Goal: Transaction & Acquisition: Purchase product/service

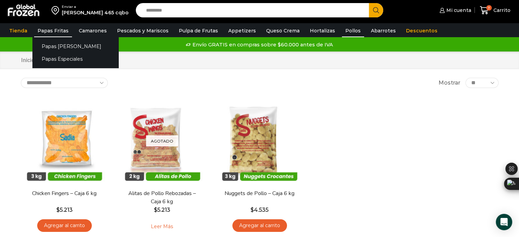
click at [48, 25] on link "Papas Fritas" at bounding box center [53, 30] width 38 height 13
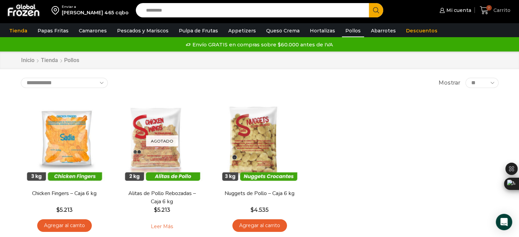
click at [482, 3] on link "7 [GEOGRAPHIC_DATA]" at bounding box center [495, 10] width 34 height 16
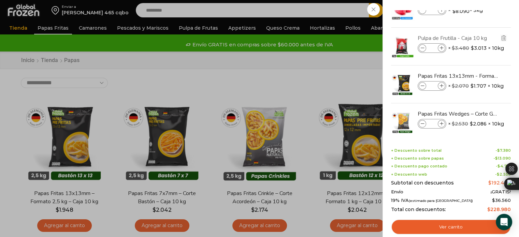
scroll to position [65, 0]
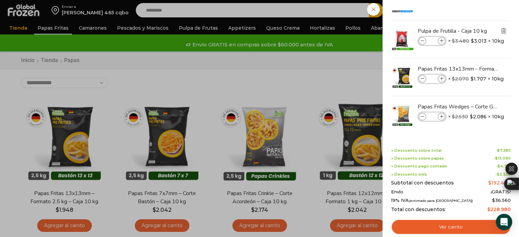
click at [504, 30] on img "Eliminar Pulpa de Frutilla - Caja 10 kg del carrito" at bounding box center [503, 31] width 6 height 6
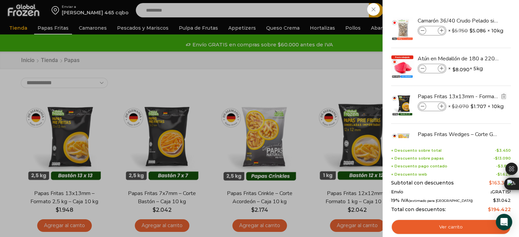
scroll to position [28, 0]
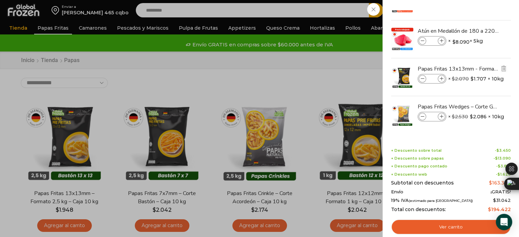
click at [441, 80] on icon at bounding box center [442, 79] width 4 height 4
type input "*"
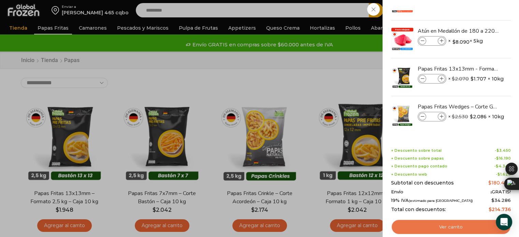
click at [460, 229] on link "Ver carrito" at bounding box center [451, 227] width 120 height 16
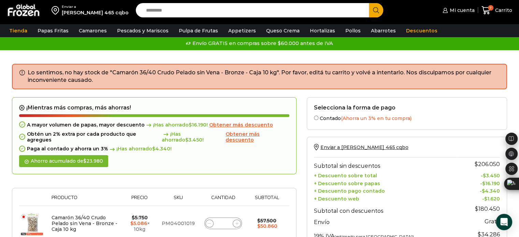
scroll to position [4, 0]
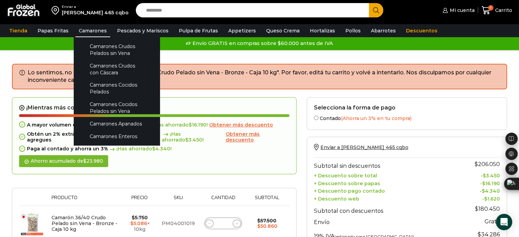
click at [88, 30] on link "Camarones" at bounding box center [92, 30] width 35 height 13
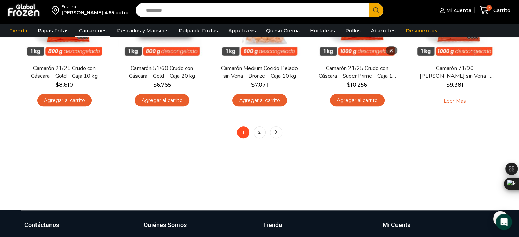
scroll to position [581, 0]
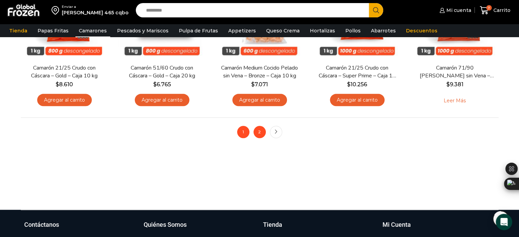
click at [258, 133] on link "2" at bounding box center [259, 132] width 12 height 12
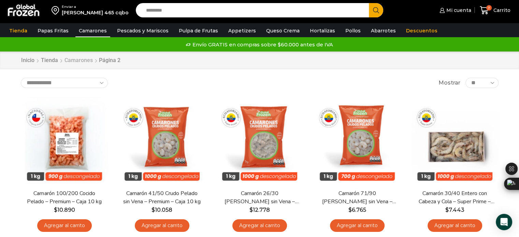
click at [78, 62] on link "Camarones" at bounding box center [78, 61] width 29 height 8
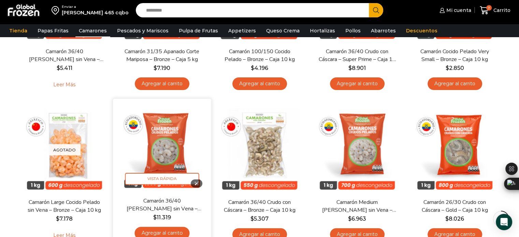
scroll to position [147, 0]
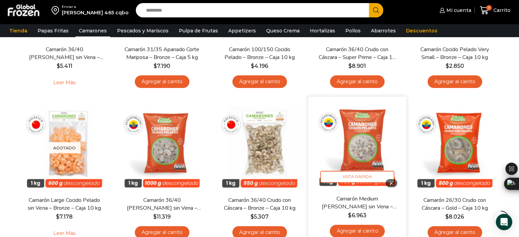
click at [364, 146] on img at bounding box center [357, 146] width 88 height 88
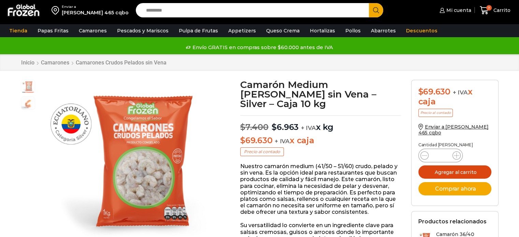
click at [465, 173] on button "Agregar al carrito" at bounding box center [454, 171] width 73 height 13
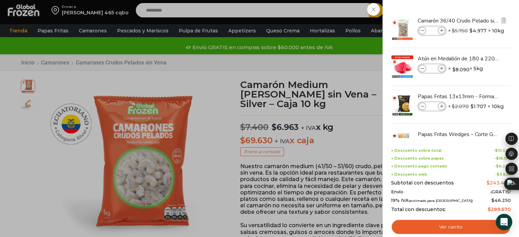
click at [421, 33] on span at bounding box center [423, 31] width 8 height 8
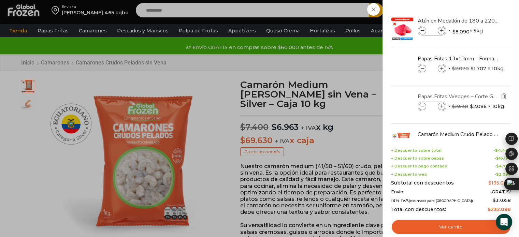
scroll to position [28, 0]
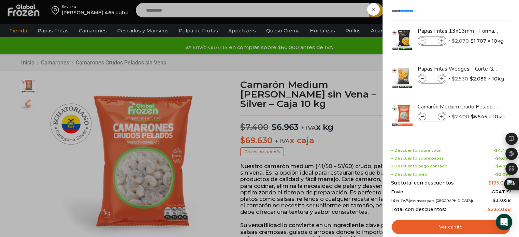
click at [478, 12] on div "7 Carrito 7 7 Shopping Cart *" at bounding box center [495, 10] width 34 height 16
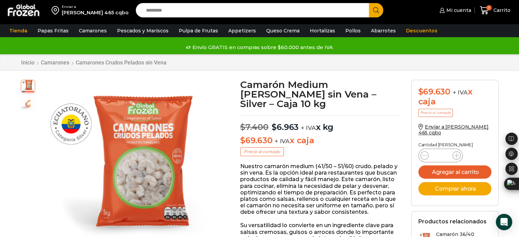
click at [165, 12] on input "Search input" at bounding box center [254, 10] width 223 height 14
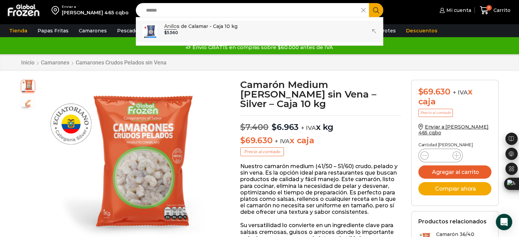
click at [240, 27] on link "Anillo s de Calamar - Caja 10 kg In stock $ 5.560" at bounding box center [259, 31] width 247 height 21
type input "**********"
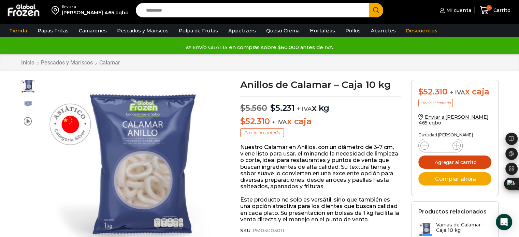
click at [460, 158] on button "Agregar al carrito" at bounding box center [454, 162] width 73 height 13
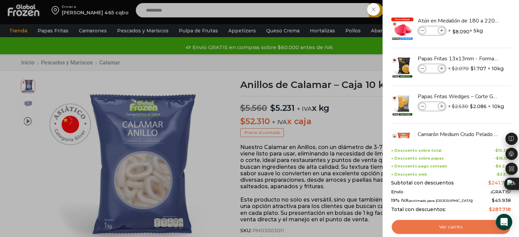
click at [452, 225] on link "Ver carrito" at bounding box center [451, 227] width 120 height 16
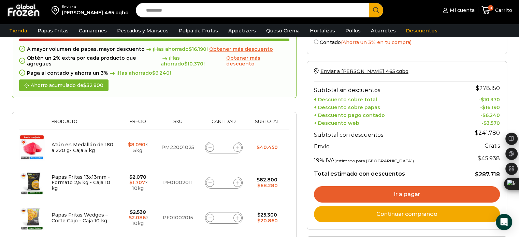
scroll to position [46, 0]
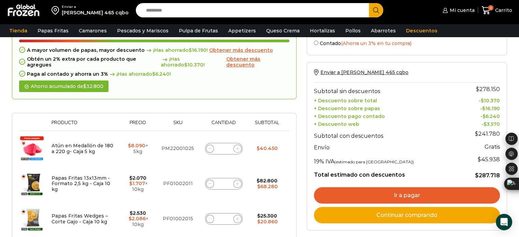
click at [415, 196] on link "Ir a pagar" at bounding box center [407, 195] width 186 height 16
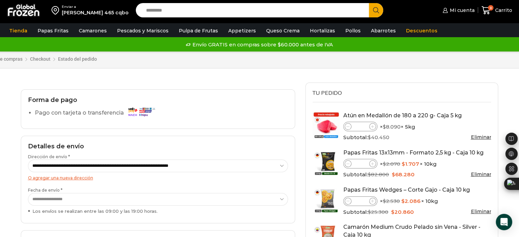
click at [164, 13] on input "Search input" at bounding box center [254, 10] width 223 height 14
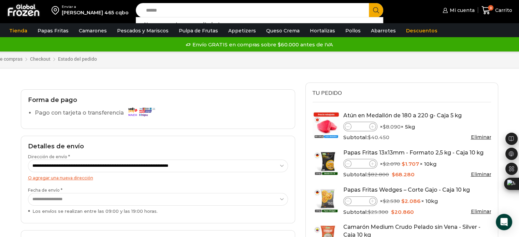
drag, startPoint x: 164, startPoint y: 13, endPoint x: 112, endPoint y: 0, distance: 53.3
click at [112, 0] on div "Enviar a [PERSON_NAME] 465 cqbo Search input ****** Search ¡No se encontraron r…" at bounding box center [259, 10] width 515 height 20
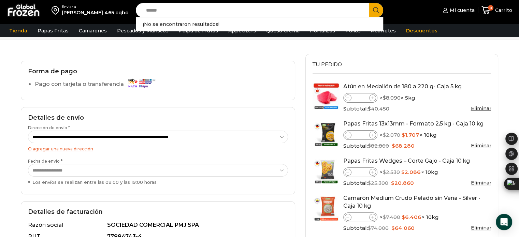
scroll to position [26, 0]
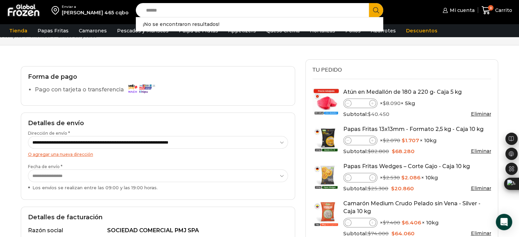
type input "******"
click at [129, 83] on img at bounding box center [141, 89] width 31 height 12
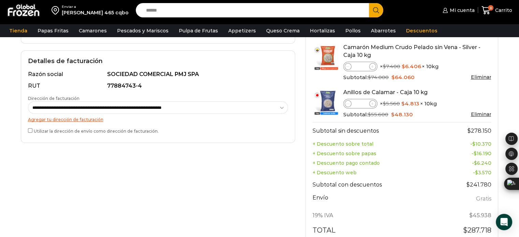
scroll to position [292, 0]
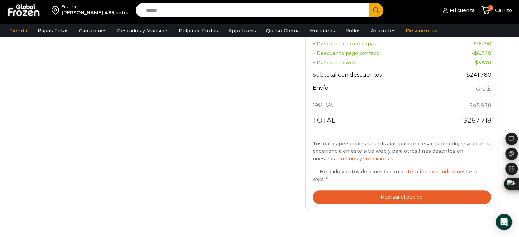
click at [335, 190] on button "Realizar el pedido" at bounding box center [401, 197] width 179 height 14
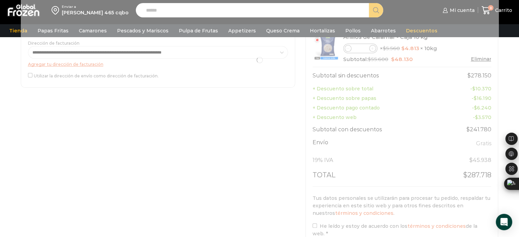
scroll to position [237, 0]
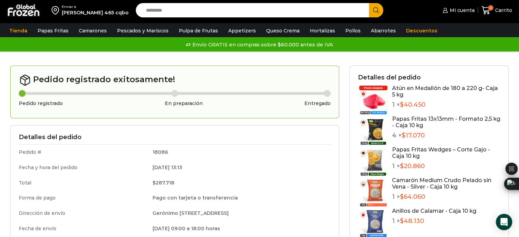
drag, startPoint x: 0, startPoint y: 0, endPoint x: 258, endPoint y: 82, distance: 270.1
click at [258, 82] on h2 "Pedido registrado exitosamente!" at bounding box center [175, 80] width 312 height 12
